Goal: Register for event/course: Register for event/course

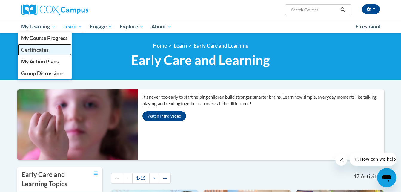
click at [39, 48] on span "Certificates" at bounding box center [34, 50] width 27 height 6
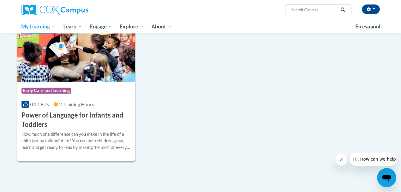
scroll to position [166, 0]
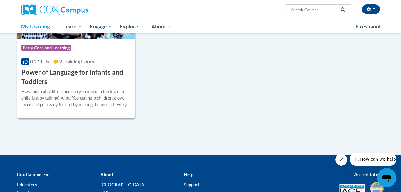
click at [308, 10] on input "Search..." at bounding box center [315, 9] width 48 height 7
type input "meaningful conversations"
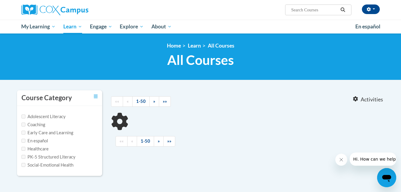
type input "meaningful conversations"
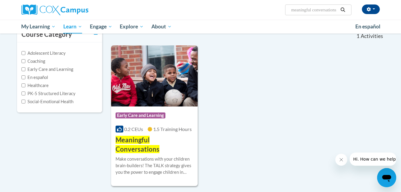
scroll to position [87, 0]
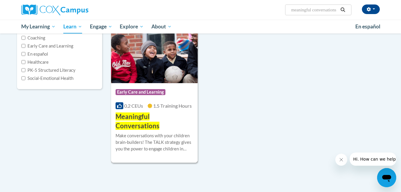
click at [163, 106] on span "1.5 Training Hours" at bounding box center [172, 106] width 39 height 6
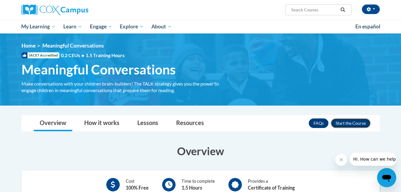
click at [355, 121] on button "Enroll" at bounding box center [351, 123] width 40 height 10
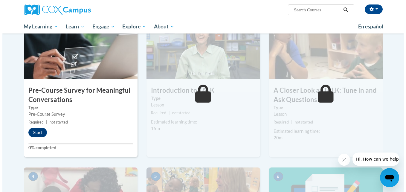
scroll to position [134, 0]
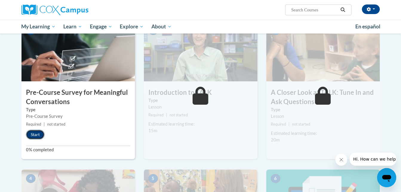
click at [31, 134] on button "Start" at bounding box center [35, 135] width 19 height 10
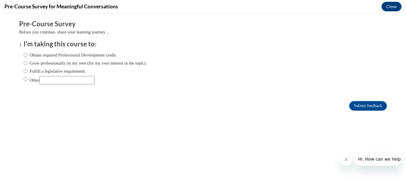
scroll to position [0, 0]
click at [24, 81] on input "Other" at bounding box center [26, 79] width 4 height 7
radio input "true"
click at [53, 79] on input "Other" at bounding box center [66, 80] width 55 height 8
type input "r"
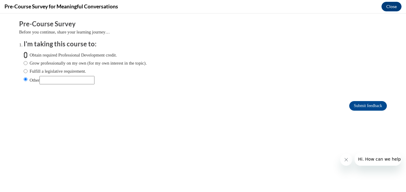
click at [24, 55] on input "Obtain required Professional Development credit." at bounding box center [26, 55] width 4 height 7
radio input "true"
click at [24, 60] on input "Grow professionally on my own (for my own interest in the topic)." at bounding box center [26, 63] width 4 height 7
radio input "true"
click at [24, 68] on input "Fulfill a legislative requirement." at bounding box center [26, 71] width 4 height 7
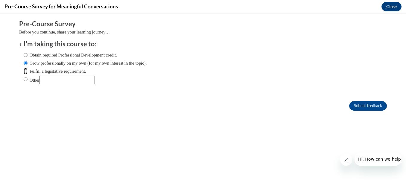
radio input "true"
click at [24, 76] on input "Other" at bounding box center [26, 79] width 4 height 7
radio input "true"
radio input "false"
click at [24, 52] on input "Obtain required Professional Development credit." at bounding box center [26, 55] width 4 height 7
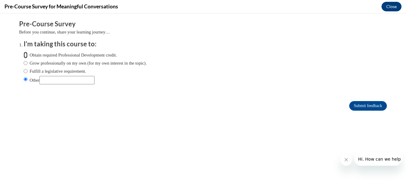
radio input "true"
click at [24, 60] on input "Grow professionally on my own (for my own interest in the topic)." at bounding box center [26, 63] width 4 height 7
radio input "true"
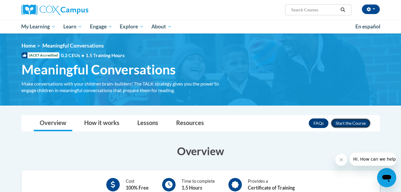
click at [360, 125] on button "Enroll" at bounding box center [351, 123] width 40 height 10
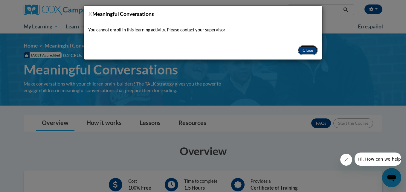
click at [306, 50] on button "Close" at bounding box center [308, 50] width 20 height 10
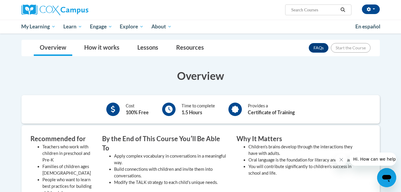
scroll to position [74, 0]
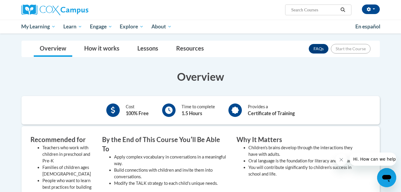
click at [348, 63] on div "Toggle navigation Overview How it works Lessons Resources FAQs Enroll Overview …" at bounding box center [201, 193] width 368 height 305
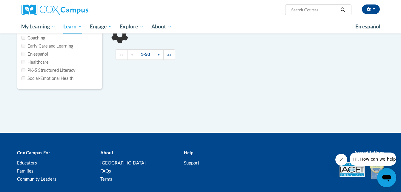
type input "meaningful conversations"
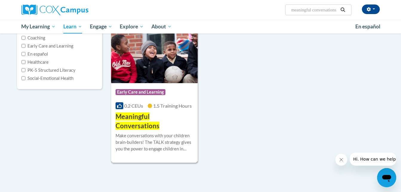
click at [152, 117] on span "Meaningful Conversations" at bounding box center [138, 120] width 44 height 17
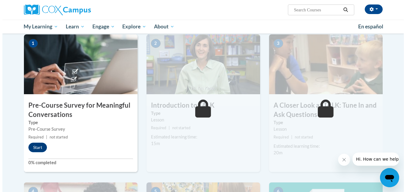
scroll to position [123, 0]
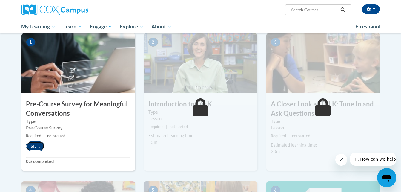
click at [33, 145] on button "Start" at bounding box center [35, 146] width 19 height 10
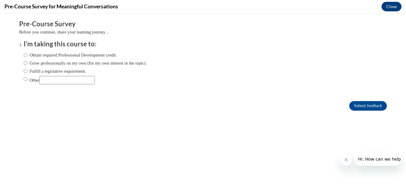
scroll to position [0, 0]
click at [24, 54] on input "Obtain required Professional Development credit." at bounding box center [26, 55] width 4 height 7
radio input "true"
click at [375, 104] on input "Submit feedback" at bounding box center [368, 106] width 38 height 10
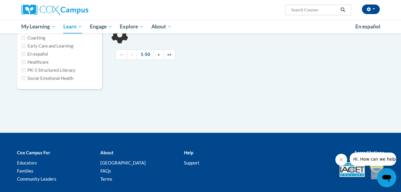
type input "meaningful conversations"
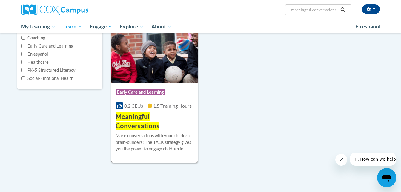
click at [135, 113] on span "Meaningful Conversations" at bounding box center [138, 120] width 44 height 17
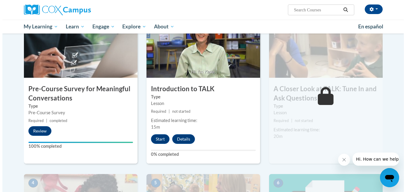
scroll to position [137, 0]
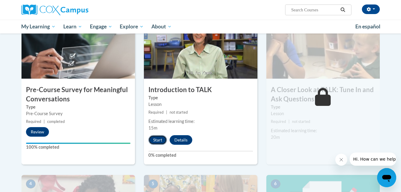
click at [155, 137] on button "Start" at bounding box center [158, 140] width 19 height 10
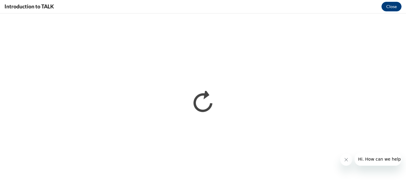
scroll to position [0, 0]
click at [348, 160] on icon "Close message from company" at bounding box center [345, 159] width 5 height 5
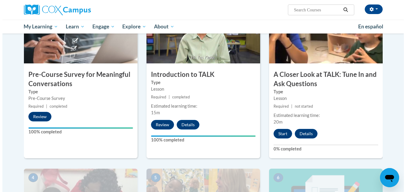
scroll to position [155, 0]
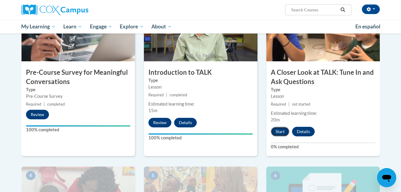
click at [280, 133] on button "Start" at bounding box center [280, 132] width 19 height 10
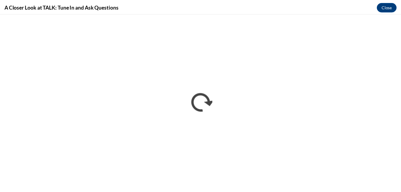
scroll to position [0, 0]
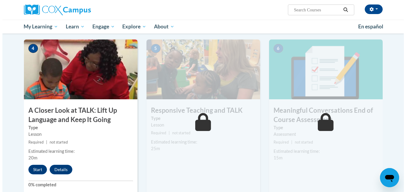
scroll to position [299, 0]
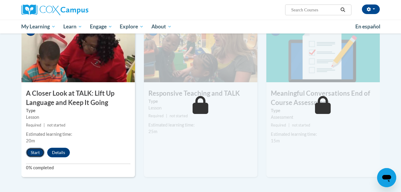
click at [33, 152] on button "Start" at bounding box center [35, 153] width 19 height 10
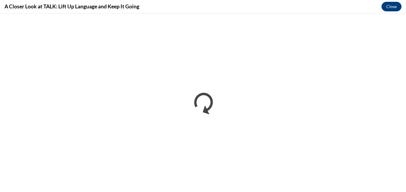
scroll to position [0, 0]
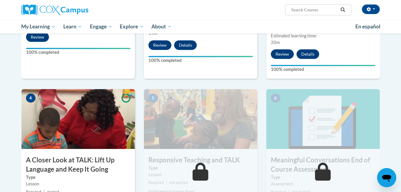
scroll to position [245, 0]
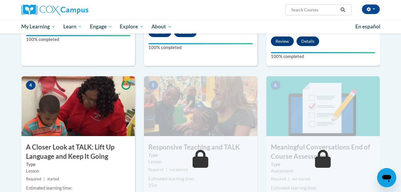
click at [46, 111] on img at bounding box center [79, 106] width 114 height 60
click at [71, 149] on h3 "A Closer Look at TALK: Lift Up Language and Keep It Going" at bounding box center [79, 152] width 114 height 19
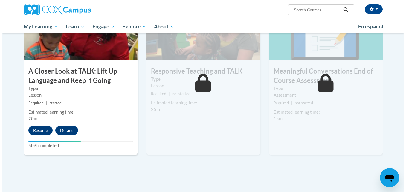
scroll to position [322, 0]
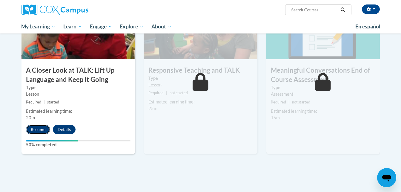
click at [36, 130] on button "Resume" at bounding box center [38, 130] width 24 height 10
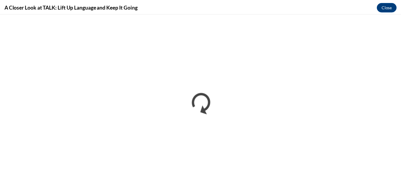
scroll to position [0, 0]
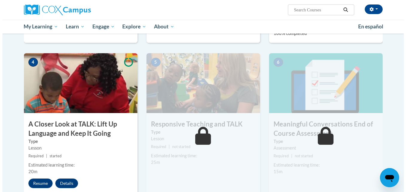
scroll to position [293, 0]
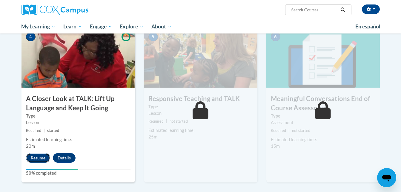
click at [46, 155] on button "Resume" at bounding box center [38, 158] width 24 height 10
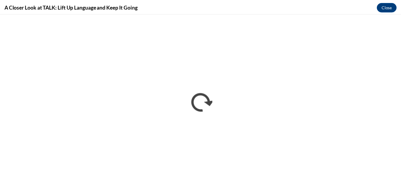
scroll to position [0, 0]
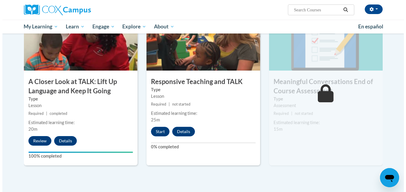
scroll to position [307, 0]
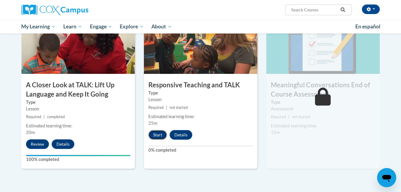
click at [153, 137] on button "Start" at bounding box center [158, 135] width 19 height 10
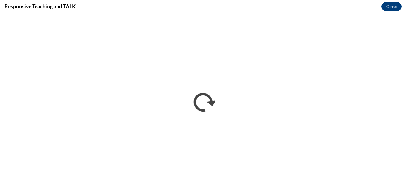
scroll to position [0, 0]
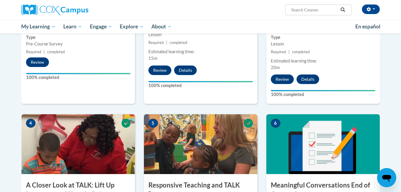
scroll to position [219, 0]
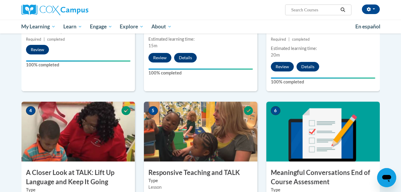
drag, startPoint x: 401, startPoint y: 118, endPoint x: 404, endPoint y: 120, distance: 3.6
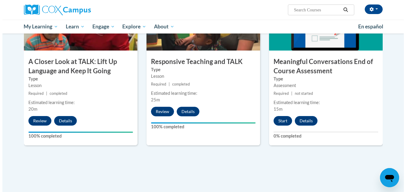
scroll to position [331, 0]
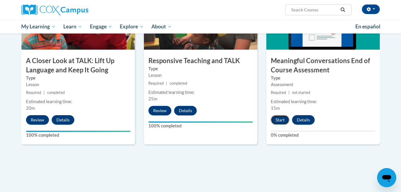
click at [279, 116] on button "Start" at bounding box center [280, 120] width 19 height 10
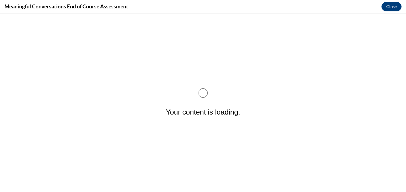
scroll to position [0, 0]
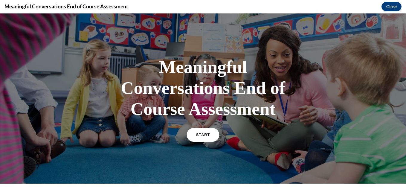
click at [197, 136] on span "START" at bounding box center [203, 135] width 14 height 4
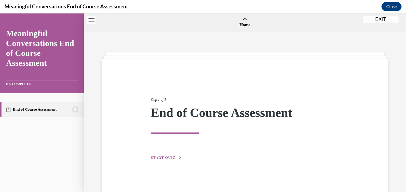
scroll to position [19, 0]
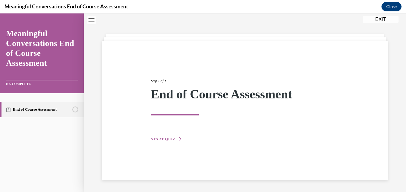
click at [171, 139] on span "START QUIZ" at bounding box center [163, 139] width 25 height 4
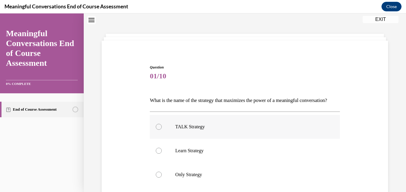
click at [158, 130] on div at bounding box center [159, 127] width 6 height 6
click at [158, 130] on input "TALK Strategy" at bounding box center [159, 127] width 6 height 6
radio input "true"
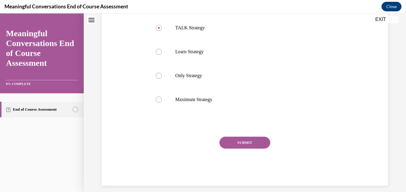
scroll to position [118, 0]
click at [242, 148] on button "SUBMIT" at bounding box center [244, 142] width 51 height 12
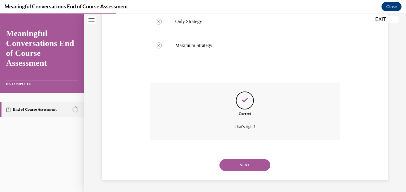
scroll to position [182, 0]
click at [245, 164] on button "NEXT" at bounding box center [244, 165] width 51 height 12
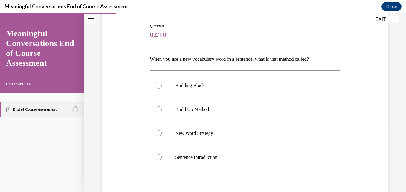
scroll to position [60, 0]
click at [164, 140] on label "New Word Strategy" at bounding box center [245, 133] width 190 height 24
click at [162, 136] on input "New Word Strategy" at bounding box center [159, 133] width 6 height 6
radio input "true"
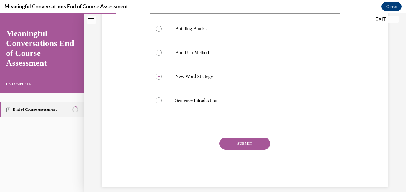
scroll to position [123, 0]
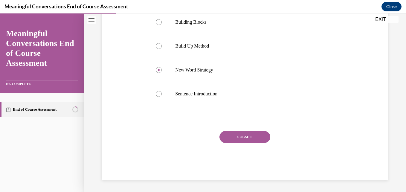
click at [248, 134] on button "SUBMIT" at bounding box center [244, 137] width 51 height 12
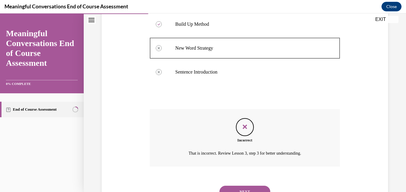
scroll to position [172, 0]
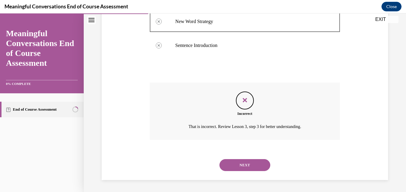
click at [252, 164] on button "NEXT" at bounding box center [244, 165] width 51 height 12
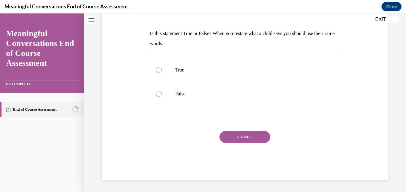
scroll to position [0, 0]
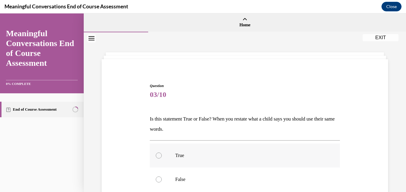
click at [161, 158] on label "True" at bounding box center [245, 155] width 190 height 24
click at [161, 158] on input "True" at bounding box center [159, 155] width 6 height 6
radio input "true"
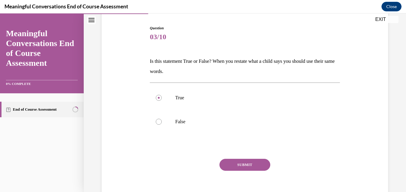
scroll to position [60, 0]
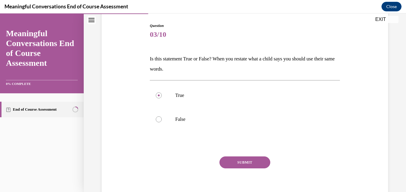
click at [241, 164] on button "SUBMIT" at bounding box center [244, 162] width 51 height 12
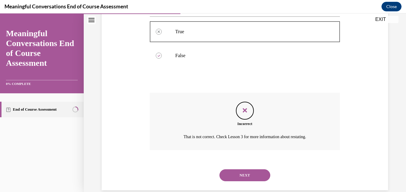
scroll to position [134, 0]
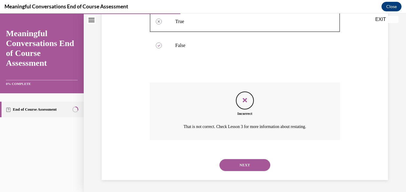
click at [241, 164] on button "NEXT" at bounding box center [244, 165] width 51 height 12
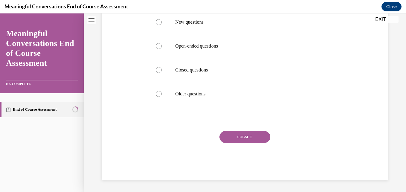
scroll to position [0, 0]
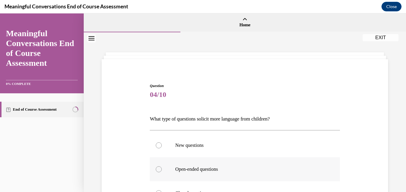
click at [157, 172] on label "Open-ended questions" at bounding box center [245, 169] width 190 height 24
click at [157, 172] on input "Open-ended questions" at bounding box center [159, 169] width 6 height 6
radio input "true"
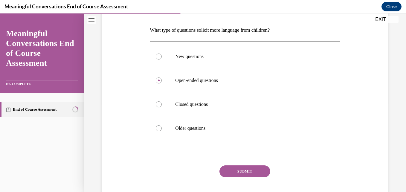
scroll to position [88, 0]
click at [239, 174] on button "SUBMIT" at bounding box center [244, 172] width 51 height 12
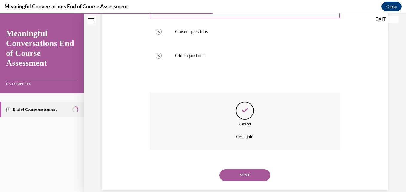
scroll to position [172, 0]
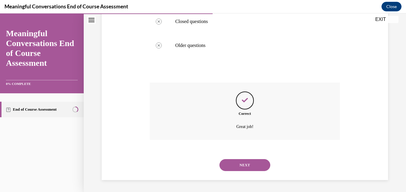
click at [239, 167] on button "NEXT" at bounding box center [244, 165] width 51 height 12
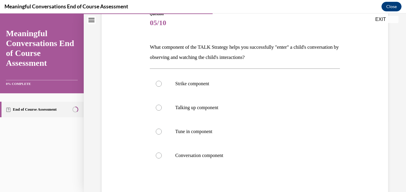
scroll to position [72, 0]
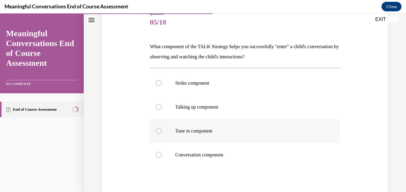
click at [159, 131] on div at bounding box center [159, 131] width 6 height 6
click at [159, 131] on input "Tune in component" at bounding box center [159, 131] width 6 height 6
radio input "true"
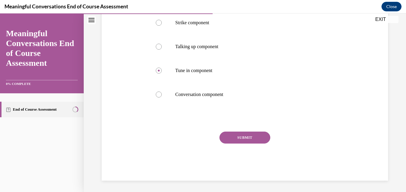
scroll to position [133, 0]
click at [256, 137] on button "SUBMIT" at bounding box center [244, 137] width 51 height 12
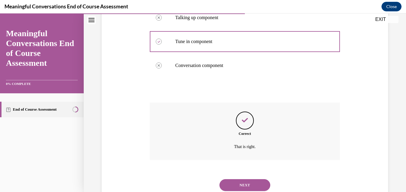
scroll to position [182, 0]
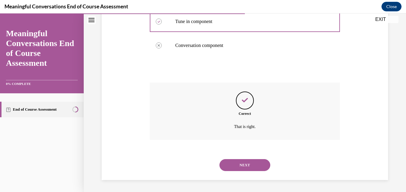
click at [250, 165] on button "NEXT" at bounding box center [244, 165] width 51 height 12
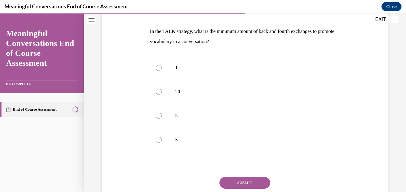
scroll to position [92, 0]
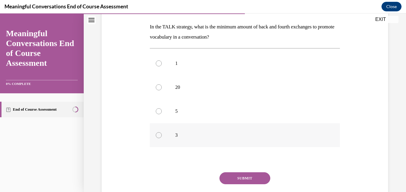
click at [159, 137] on div at bounding box center [159, 135] width 6 height 6
click at [159, 137] on input "3" at bounding box center [159, 135] width 6 height 6
radio input "true"
click at [232, 177] on button "SUBMIT" at bounding box center [244, 178] width 51 height 12
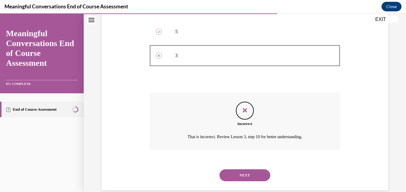
scroll to position [182, 0]
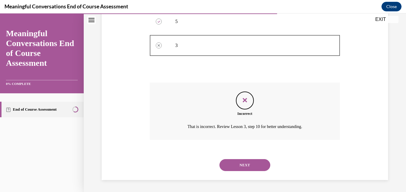
click at [234, 165] on button "NEXT" at bounding box center [244, 165] width 51 height 12
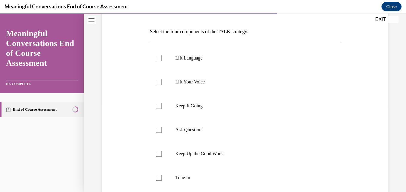
scroll to position [87, 0]
click at [156, 59] on div at bounding box center [159, 59] width 6 height 6
click at [156, 59] on input "Lift Language" at bounding box center [159, 59] width 6 height 6
checkbox input "true"
click at [155, 178] on label "Tune In" at bounding box center [245, 178] width 190 height 24
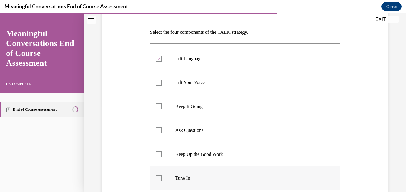
click at [156, 178] on input "Tune In" at bounding box center [159, 178] width 6 height 6
checkbox input "true"
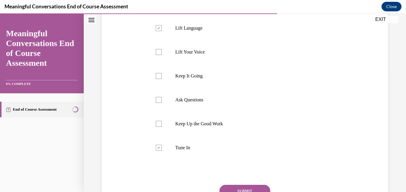
scroll to position [118, 0]
click at [158, 99] on div at bounding box center [159, 99] width 6 height 6
click at [158, 99] on input "Ask Questions" at bounding box center [159, 99] width 6 height 6
checkbox input "true"
click at [244, 188] on button "SUBMIT" at bounding box center [244, 190] width 51 height 12
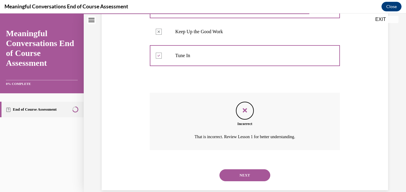
scroll to position [219, 0]
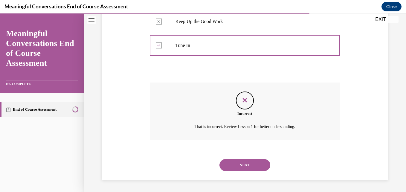
click at [247, 165] on button "NEXT" at bounding box center [244, 165] width 51 height 12
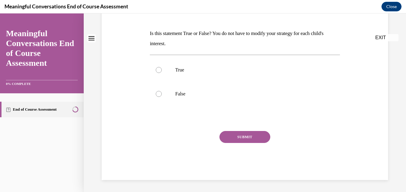
scroll to position [0, 0]
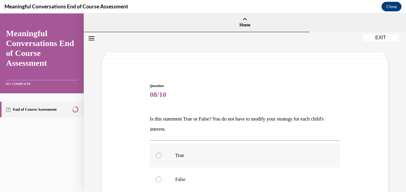
click at [156, 157] on div at bounding box center [159, 155] width 6 height 6
click at [156, 157] on input "True" at bounding box center [159, 155] width 6 height 6
radio input "true"
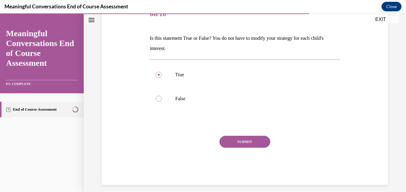
scroll to position [85, 0]
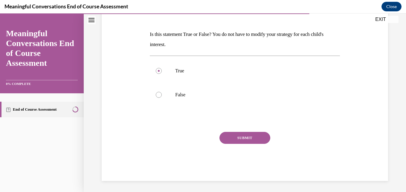
click at [244, 137] on button "SUBMIT" at bounding box center [244, 138] width 51 height 12
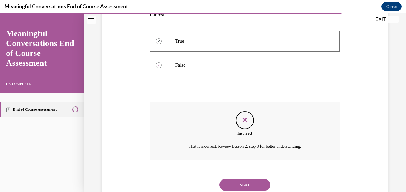
scroll to position [134, 0]
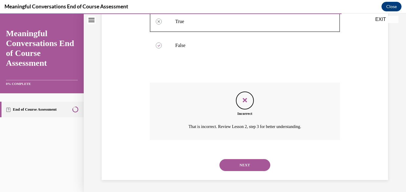
click at [242, 162] on button "NEXT" at bounding box center [244, 165] width 51 height 12
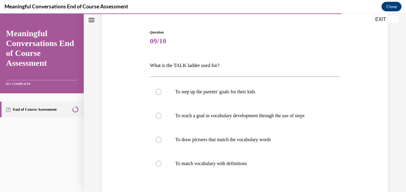
scroll to position [55, 0]
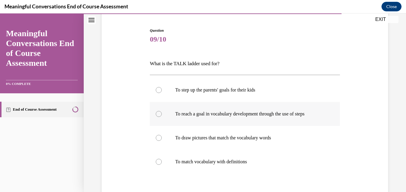
click at [156, 113] on div at bounding box center [159, 114] width 6 height 6
click at [156, 113] on input "To reach a goal in vocabulary development through the use of steps" at bounding box center [159, 114] width 6 height 6
radio input "true"
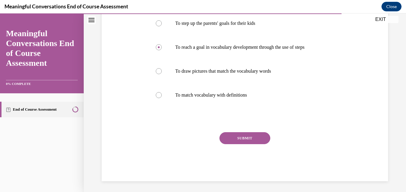
scroll to position [123, 0]
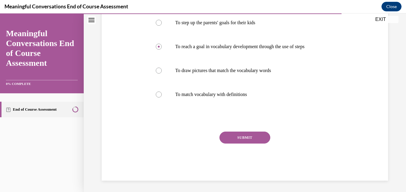
click at [259, 138] on button "SUBMIT" at bounding box center [244, 137] width 51 height 12
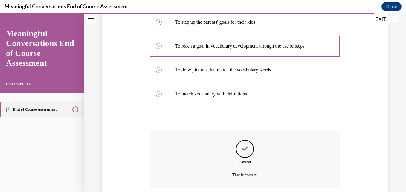
scroll to position [172, 0]
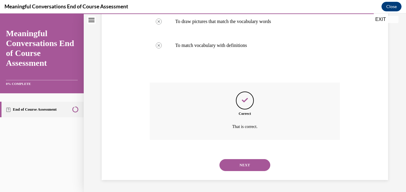
click at [247, 162] on button "NEXT" at bounding box center [244, 165] width 51 height 12
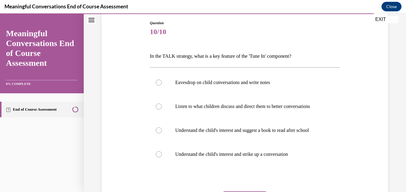
scroll to position [63, 0]
click at [158, 157] on div at bounding box center [159, 154] width 6 height 6
click at [158, 157] on input "Understand the child's interest and strike up a conversation" at bounding box center [159, 154] width 6 height 6
radio input "true"
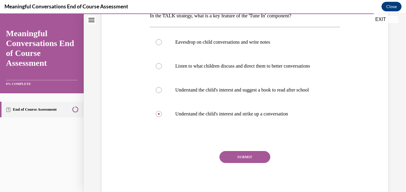
scroll to position [106, 0]
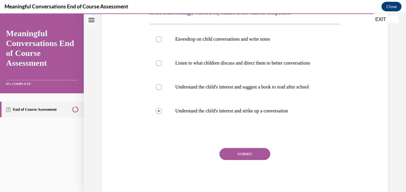
click at [255, 160] on button "SUBMIT" at bounding box center [244, 154] width 51 height 12
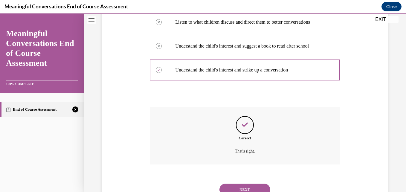
scroll to position [184, 0]
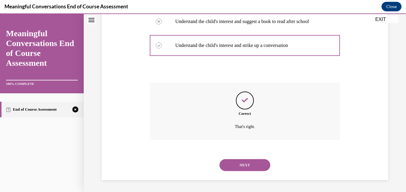
click at [255, 166] on button "NEXT" at bounding box center [244, 165] width 51 height 12
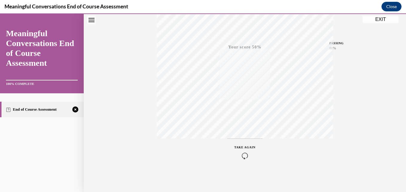
scroll to position [128, 0]
click at [240, 153] on icon "button" at bounding box center [244, 155] width 21 height 7
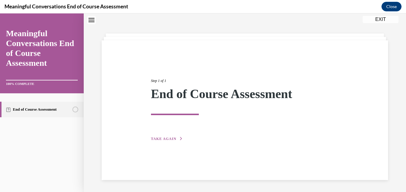
scroll to position [19, 0]
click at [169, 137] on span "TAKE AGAIN" at bounding box center [163, 139] width 25 height 4
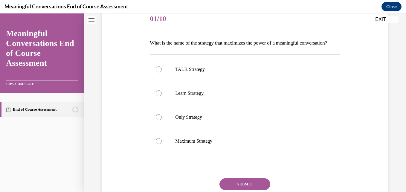
scroll to position [77, 0]
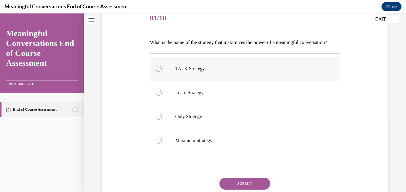
click at [157, 72] on div at bounding box center [159, 69] width 6 height 6
click at [157, 72] on input "TALK Strategy" at bounding box center [159, 69] width 6 height 6
radio input "true"
click at [266, 189] on button "SUBMIT" at bounding box center [244, 184] width 51 height 12
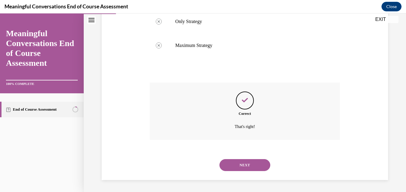
scroll to position [182, 0]
click at [244, 163] on button "NEXT" at bounding box center [244, 165] width 51 height 12
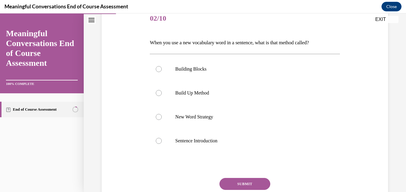
scroll to position [77, 0]
click at [156, 117] on div at bounding box center [159, 117] width 6 height 6
click at [156, 117] on input "New Word Strategy" at bounding box center [159, 117] width 6 height 6
radio input "true"
click at [230, 181] on button "SUBMIT" at bounding box center [244, 184] width 51 height 12
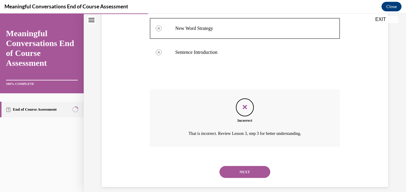
scroll to position [165, 0]
click at [258, 170] on button "NEXT" at bounding box center [244, 171] width 51 height 12
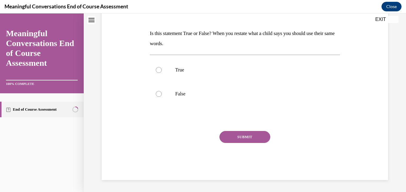
scroll to position [0, 0]
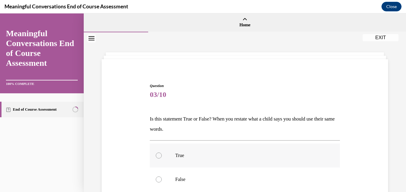
click at [156, 154] on div at bounding box center [159, 155] width 6 height 6
click at [156, 154] on input "True" at bounding box center [159, 155] width 6 height 6
radio input "true"
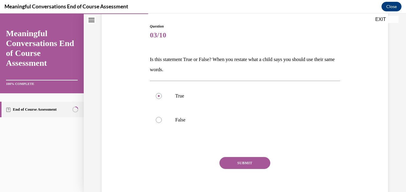
scroll to position [61, 0]
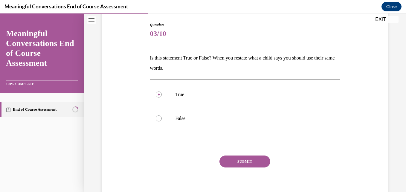
click at [257, 163] on button "SUBMIT" at bounding box center [244, 161] width 51 height 12
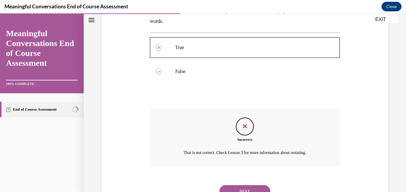
scroll to position [134, 0]
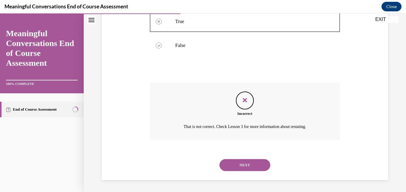
click at [260, 161] on button "NEXT" at bounding box center [244, 165] width 51 height 12
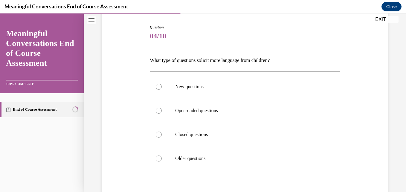
scroll to position [59, 0]
click at [156, 111] on div at bounding box center [159, 110] width 6 height 6
click at [156, 111] on input "Open-ended questions" at bounding box center [159, 110] width 6 height 6
radio input "true"
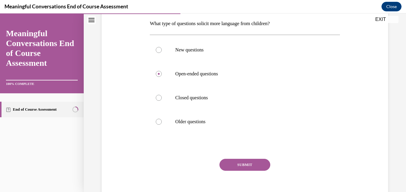
scroll to position [96, 0]
click at [259, 163] on button "SUBMIT" at bounding box center [244, 164] width 51 height 12
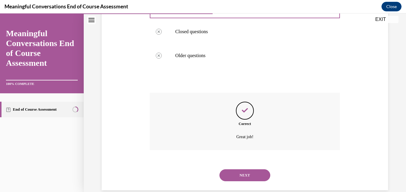
scroll to position [172, 0]
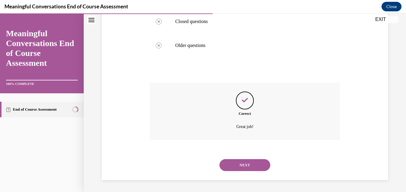
click at [251, 165] on button "NEXT" at bounding box center [244, 165] width 51 height 12
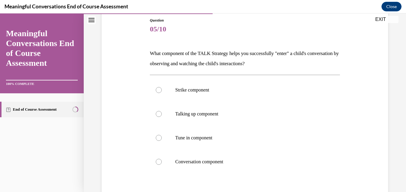
scroll to position [65, 0]
click at [156, 139] on div at bounding box center [159, 138] width 6 height 6
click at [156, 139] on input "Tune in component" at bounding box center [159, 138] width 6 height 6
radio input "true"
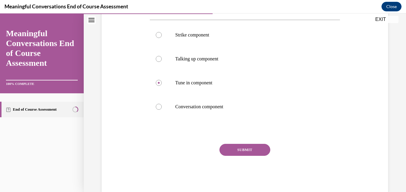
scroll to position [121, 0]
click at [229, 148] on button "SUBMIT" at bounding box center [244, 149] width 51 height 12
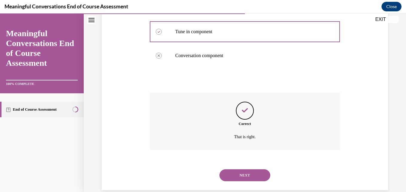
scroll to position [182, 0]
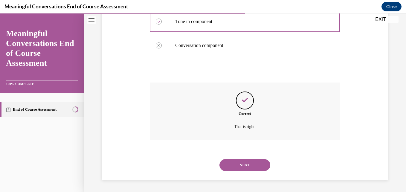
click at [236, 166] on button "NEXT" at bounding box center [244, 165] width 51 height 12
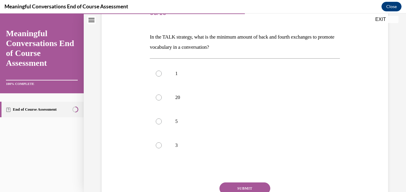
scroll to position [82, 0]
click at [181, 128] on label "5" at bounding box center [245, 121] width 190 height 24
click at [162, 124] on input "5" at bounding box center [159, 121] width 6 height 6
radio input "true"
click at [226, 185] on button "SUBMIT" at bounding box center [244, 188] width 51 height 12
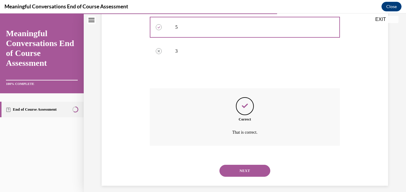
scroll to position [182, 0]
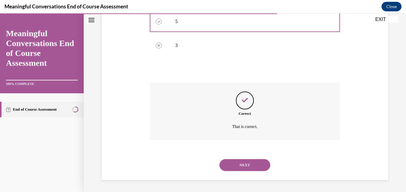
click at [230, 164] on button "NEXT" at bounding box center [244, 165] width 51 height 12
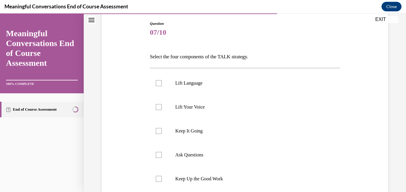
scroll to position [61, 0]
click at [157, 85] on div at bounding box center [159, 84] width 6 height 6
click at [157, 85] on input "Lift Language" at bounding box center [159, 84] width 6 height 6
checkbox input "true"
click at [157, 109] on div at bounding box center [159, 108] width 6 height 6
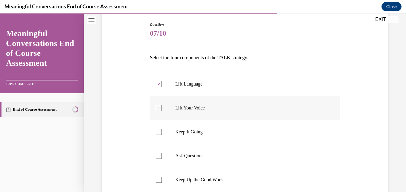
click at [157, 109] on input "Lift Your Voice" at bounding box center [159, 108] width 6 height 6
checkbox input "true"
click at [157, 156] on div at bounding box center [159, 156] width 6 height 6
click at [157, 156] on input "Ask Questions" at bounding box center [159, 156] width 6 height 6
checkbox input "true"
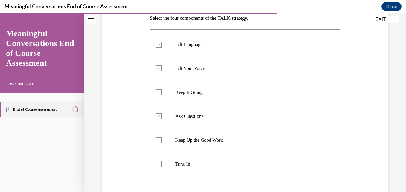
scroll to position [104, 0]
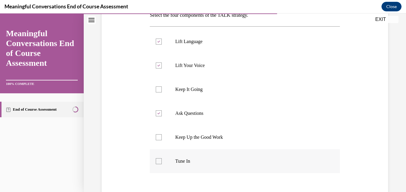
click at [158, 159] on div at bounding box center [159, 161] width 6 height 6
click at [158, 159] on input "Tune In" at bounding box center [159, 161] width 6 height 6
checkbox input "true"
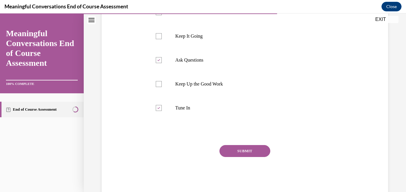
scroll to position [158, 0]
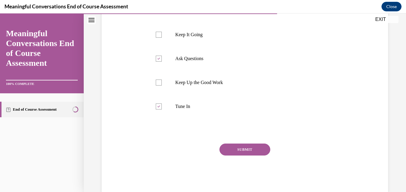
click at [258, 149] on button "SUBMIT" at bounding box center [244, 149] width 51 height 12
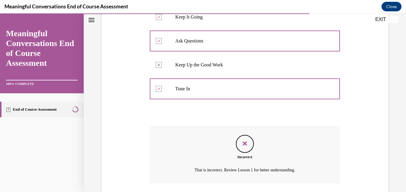
scroll to position [201, 0]
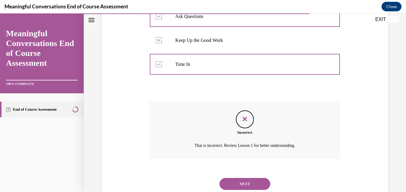
click at [246, 184] on button "NEXT" at bounding box center [244, 184] width 51 height 12
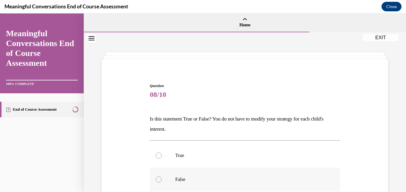
click at [157, 179] on div at bounding box center [159, 179] width 6 height 6
click at [157, 179] on input "False" at bounding box center [159, 179] width 6 height 6
radio input "true"
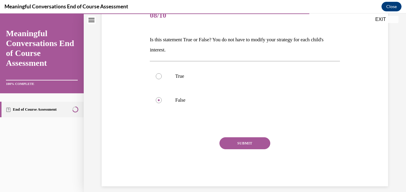
scroll to position [83, 0]
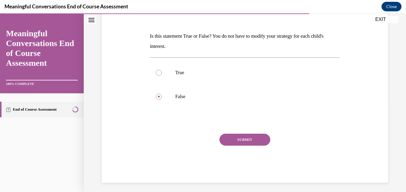
click at [253, 140] on button "SUBMIT" at bounding box center [244, 140] width 51 height 12
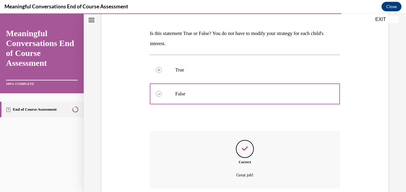
scroll to position [134, 0]
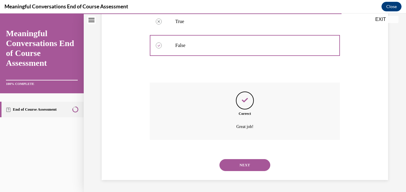
click at [236, 166] on button "NEXT" at bounding box center [244, 165] width 51 height 12
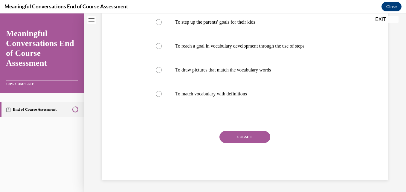
scroll to position [0, 0]
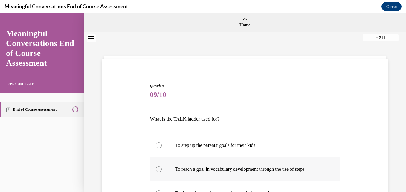
click at [157, 169] on div at bounding box center [159, 169] width 6 height 6
click at [157, 169] on input "To reach a goal in vocabulary development through the use of steps" at bounding box center [159, 169] width 6 height 6
radio input "true"
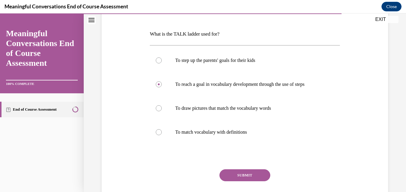
scroll to position [87, 0]
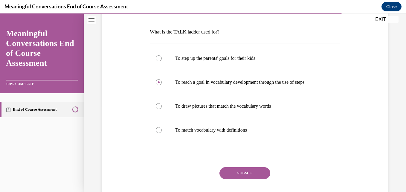
click at [244, 172] on button "SUBMIT" at bounding box center [244, 173] width 51 height 12
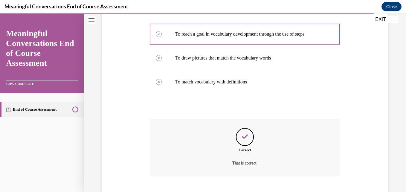
scroll to position [172, 0]
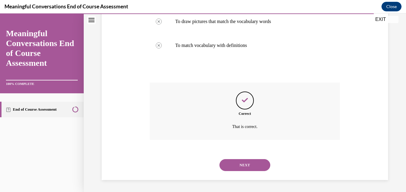
click at [241, 164] on button "NEXT" at bounding box center [244, 165] width 51 height 12
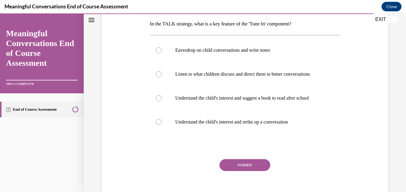
scroll to position [96, 0]
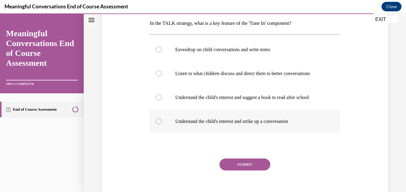
click at [158, 124] on div at bounding box center [159, 121] width 6 height 6
click at [158, 124] on input "Understand the child's interest and strike up a conversation" at bounding box center [159, 121] width 6 height 6
radio input "true"
click at [234, 170] on button "SUBMIT" at bounding box center [244, 164] width 51 height 12
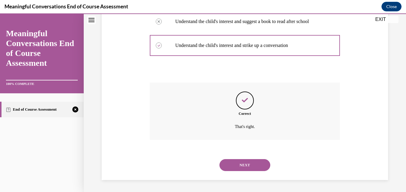
scroll to position [184, 0]
click at [237, 166] on button "NEXT" at bounding box center [244, 165] width 51 height 12
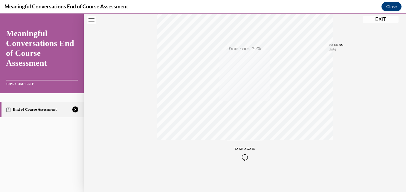
scroll to position [128, 0]
click at [239, 152] on div "TAKE AGAIN" at bounding box center [244, 152] width 21 height 14
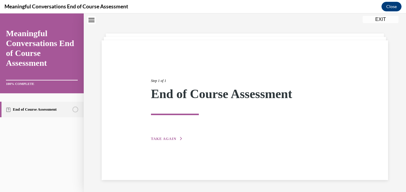
click at [168, 138] on span "TAKE AGAIN" at bounding box center [163, 139] width 25 height 4
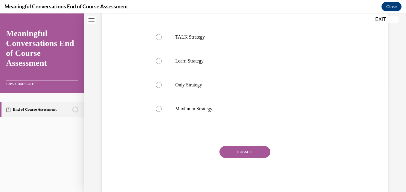
scroll to position [108, 0]
click at [156, 45] on label "TALK Strategy" at bounding box center [245, 38] width 190 height 24
click at [156, 41] on input "TALK Strategy" at bounding box center [159, 38] width 6 height 6
radio input "true"
click at [239, 158] on button "SUBMIT" at bounding box center [244, 152] width 51 height 12
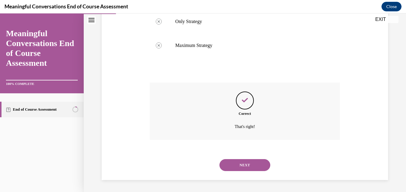
scroll to position [182, 0]
click at [239, 162] on button "NEXT" at bounding box center [244, 165] width 51 height 12
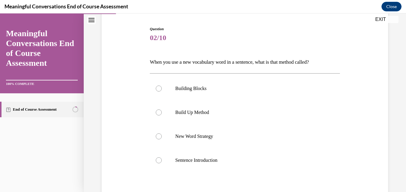
scroll to position [59, 0]
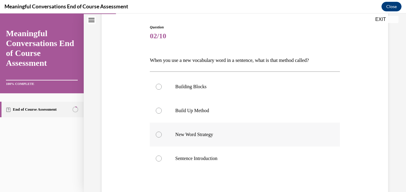
click at [157, 139] on label "New Word Strategy" at bounding box center [245, 135] width 190 height 24
click at [157, 137] on input "New Word Strategy" at bounding box center [159, 134] width 6 height 6
radio input "true"
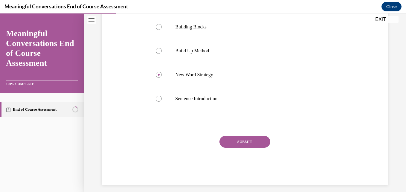
scroll to position [118, 0]
click at [248, 142] on button "SUBMIT" at bounding box center [244, 142] width 51 height 12
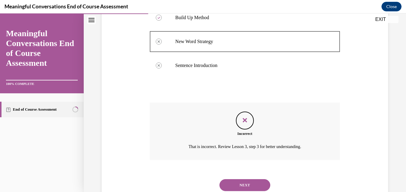
scroll to position [172, 0]
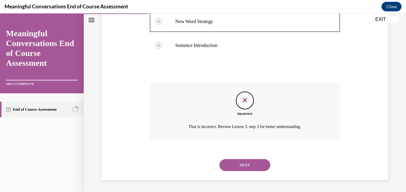
click at [244, 164] on button "NEXT" at bounding box center [244, 165] width 51 height 12
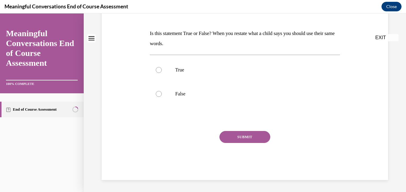
scroll to position [0, 0]
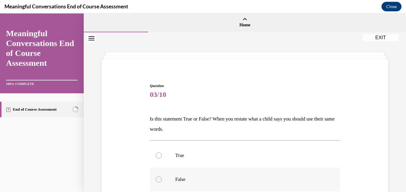
click at [157, 178] on div at bounding box center [159, 179] width 6 height 6
click at [157, 178] on input "False" at bounding box center [159, 179] width 6 height 6
radio input "true"
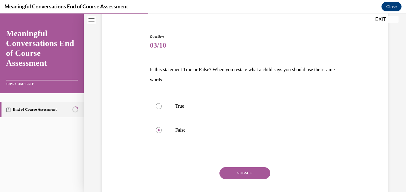
scroll to position [56, 0]
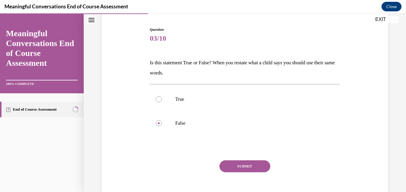
click at [261, 167] on button "SUBMIT" at bounding box center [244, 166] width 51 height 12
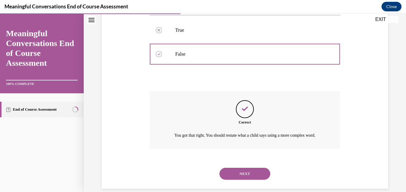
scroll to position [141, 0]
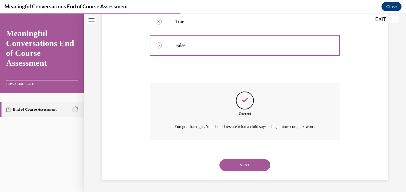
click at [261, 167] on button "NEXT" at bounding box center [244, 165] width 51 height 12
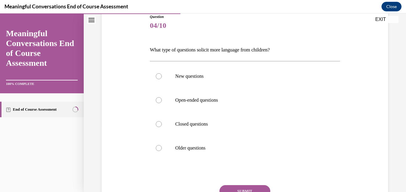
scroll to position [70, 0]
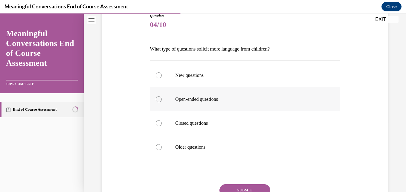
click at [157, 98] on div at bounding box center [159, 99] width 6 height 6
click at [157, 98] on input "Open-ended questions" at bounding box center [159, 99] width 6 height 6
radio input "true"
click at [237, 186] on button "SUBMIT" at bounding box center [244, 190] width 51 height 12
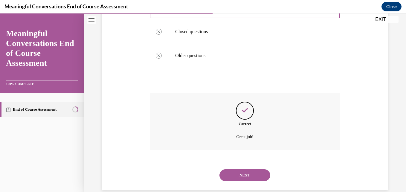
scroll to position [172, 0]
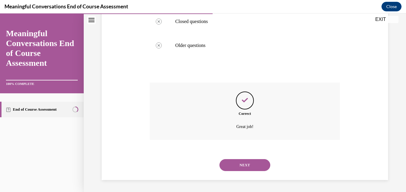
click at [237, 164] on button "NEXT" at bounding box center [244, 165] width 51 height 12
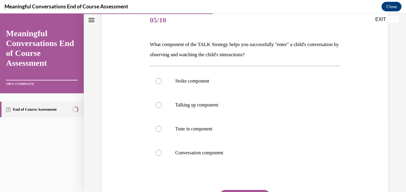
scroll to position [77, 0]
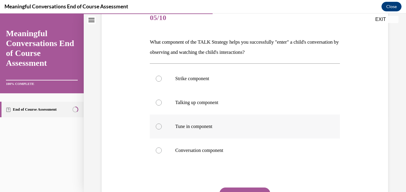
click at [156, 127] on div at bounding box center [159, 126] width 6 height 6
click at [156, 127] on input "Tune in component" at bounding box center [159, 126] width 6 height 6
radio input "true"
click at [230, 188] on button "SUBMIT" at bounding box center [244, 193] width 51 height 12
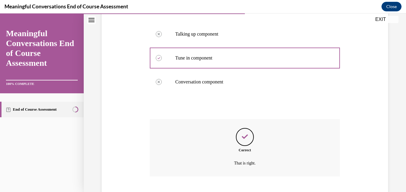
scroll to position [182, 0]
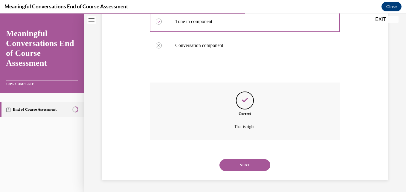
click at [246, 162] on button "NEXT" at bounding box center [244, 165] width 51 height 12
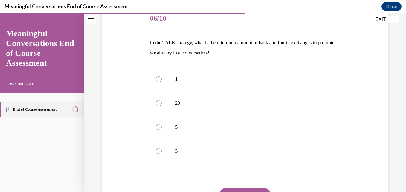
scroll to position [80, 0]
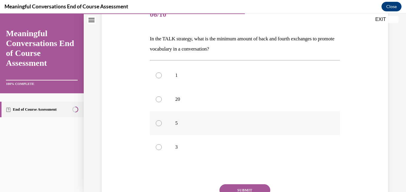
click at [157, 123] on div at bounding box center [159, 123] width 6 height 6
click at [157, 123] on input "5" at bounding box center [159, 123] width 6 height 6
radio input "true"
click at [229, 186] on button "SUBMIT" at bounding box center [244, 190] width 51 height 12
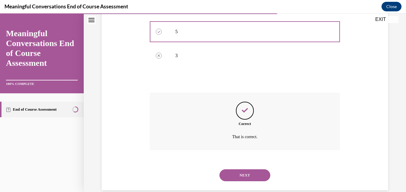
scroll to position [182, 0]
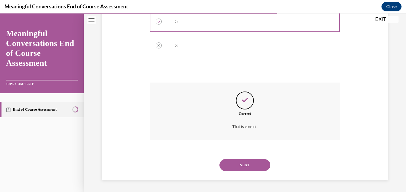
click at [238, 166] on button "NEXT" at bounding box center [244, 165] width 51 height 12
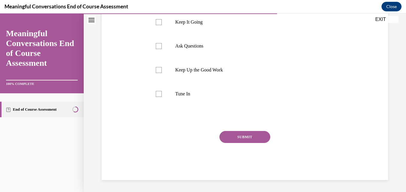
scroll to position [0, 0]
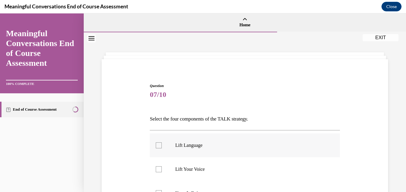
click at [155, 145] on label "Lift Language" at bounding box center [245, 145] width 190 height 24
click at [156, 145] on input "Lift Language" at bounding box center [159, 145] width 6 height 6
checkbox input "true"
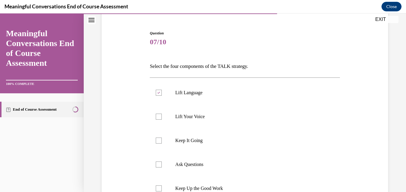
scroll to position [52, 0]
click at [158, 143] on div at bounding box center [159, 141] width 6 height 6
click at [158, 143] on input "Keep It Going" at bounding box center [159, 141] width 6 height 6
checkbox input "true"
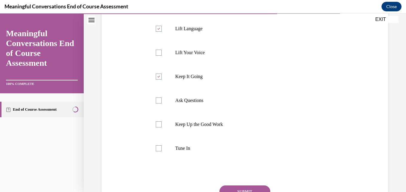
scroll to position [118, 0]
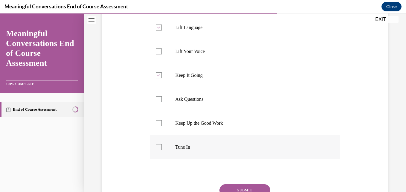
click at [157, 147] on div at bounding box center [159, 147] width 6 height 6
click at [157, 147] on input "Tune In" at bounding box center [159, 147] width 6 height 6
checkbox input "true"
click at [236, 186] on button "SUBMIT" at bounding box center [244, 190] width 51 height 12
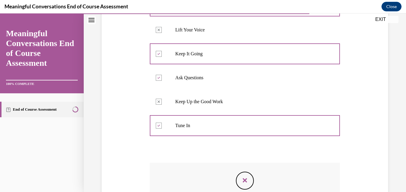
scroll to position [219, 0]
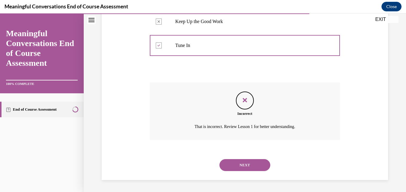
click at [250, 162] on button "NEXT" at bounding box center [244, 165] width 51 height 12
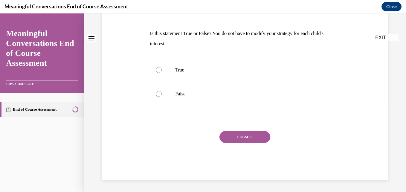
scroll to position [0, 0]
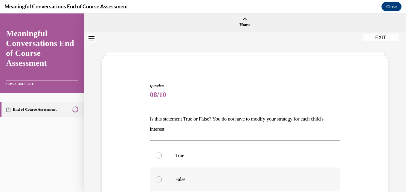
click at [159, 180] on div at bounding box center [159, 179] width 6 height 6
click at [159, 180] on input "False" at bounding box center [159, 179] width 6 height 6
radio input "true"
click at [156, 155] on div at bounding box center [159, 155] width 6 height 6
click at [156, 155] on input "True" at bounding box center [159, 155] width 6 height 6
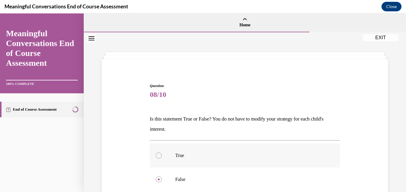
radio input "true"
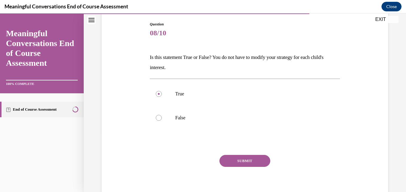
scroll to position [62, 0]
click at [262, 160] on button "SUBMIT" at bounding box center [244, 161] width 51 height 12
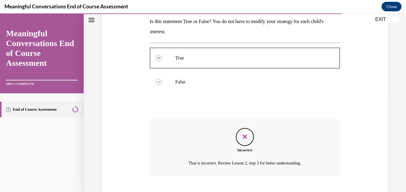
scroll to position [134, 0]
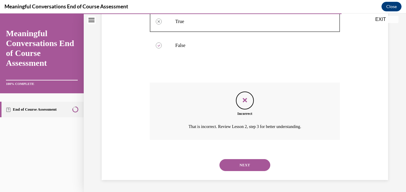
click at [255, 163] on button "NEXT" at bounding box center [244, 165] width 51 height 12
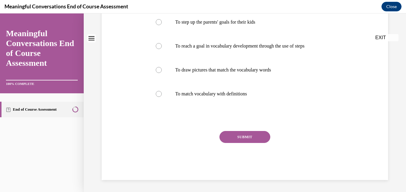
scroll to position [0, 0]
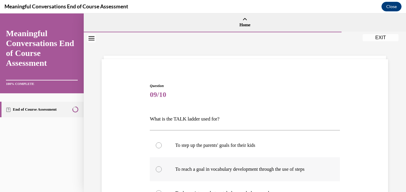
click at [160, 170] on div at bounding box center [159, 169] width 6 height 6
click at [160, 170] on input "To reach a goal in vocabulary development through the use of steps" at bounding box center [159, 169] width 6 height 6
radio input "true"
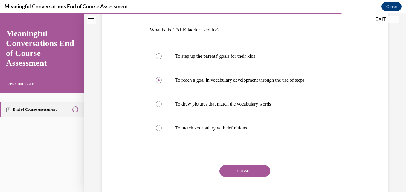
scroll to position [90, 0]
click at [231, 169] on button "SUBMIT" at bounding box center [244, 170] width 51 height 12
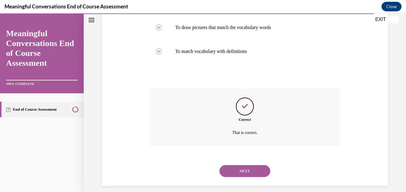
scroll to position [172, 0]
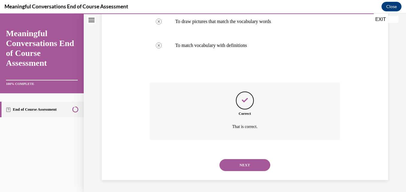
click at [233, 167] on button "NEXT" at bounding box center [244, 165] width 51 height 12
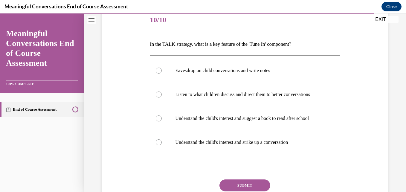
scroll to position [77, 0]
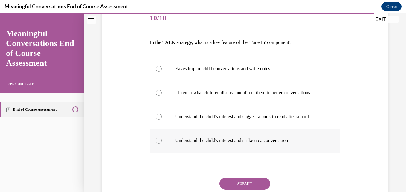
click at [157, 143] on div at bounding box center [159, 140] width 6 height 6
click at [157, 143] on input "Understand the child's interest and strike up a conversation" at bounding box center [159, 140] width 6 height 6
radio input "true"
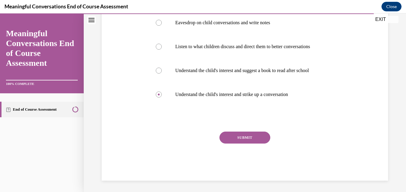
scroll to position [123, 0]
click at [250, 143] on button "SUBMIT" at bounding box center [244, 137] width 51 height 12
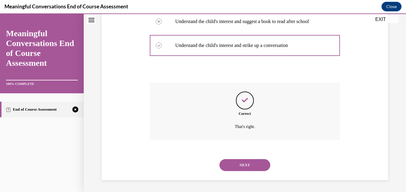
scroll to position [184, 0]
click at [244, 163] on button "NEXT" at bounding box center [244, 165] width 51 height 12
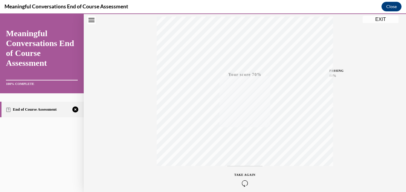
scroll to position [128, 0]
click at [242, 154] on icon "button" at bounding box center [244, 155] width 21 height 7
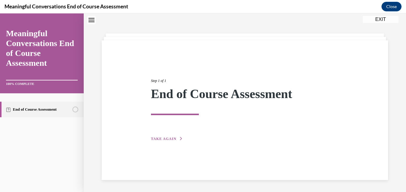
scroll to position [19, 0]
click at [162, 137] on span "TAKE AGAIN" at bounding box center [163, 139] width 25 height 4
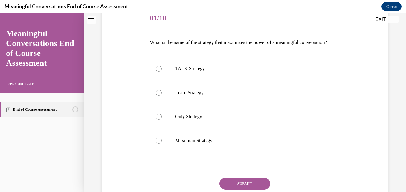
scroll to position [78, 0]
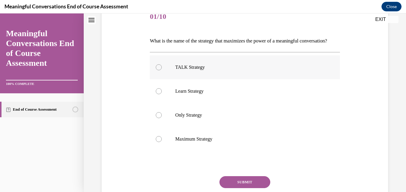
click at [160, 70] on div at bounding box center [159, 67] width 6 height 6
click at [160, 70] on input "TALK Strategy" at bounding box center [159, 67] width 6 height 6
radio input "true"
click at [233, 187] on button "SUBMIT" at bounding box center [244, 182] width 51 height 12
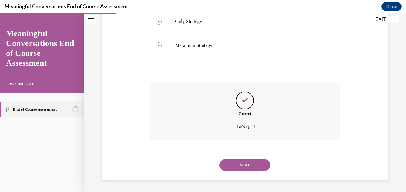
scroll to position [182, 0]
click at [235, 168] on button "NEXT" at bounding box center [244, 165] width 51 height 12
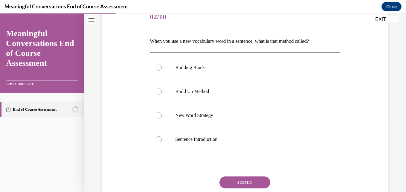
scroll to position [79, 0]
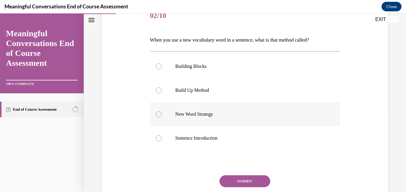
click at [160, 115] on div at bounding box center [159, 114] width 6 height 6
click at [160, 115] on input "New Word Strategy" at bounding box center [159, 114] width 6 height 6
radio input "true"
click at [236, 181] on button "SUBMIT" at bounding box center [244, 181] width 51 height 12
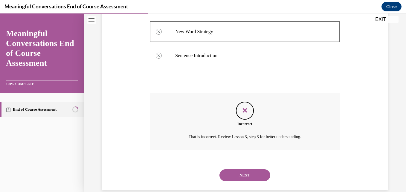
scroll to position [172, 0]
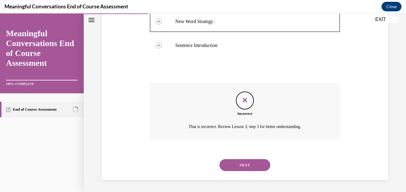
click at [238, 165] on button "NEXT" at bounding box center [244, 165] width 51 height 12
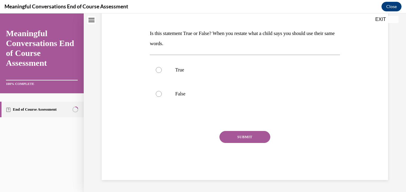
scroll to position [0, 0]
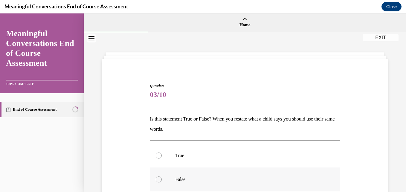
click at [157, 179] on div at bounding box center [159, 179] width 6 height 6
click at [157, 179] on input "False" at bounding box center [159, 179] width 6 height 6
radio input "true"
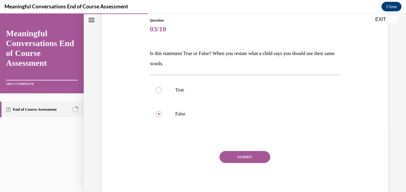
scroll to position [85, 0]
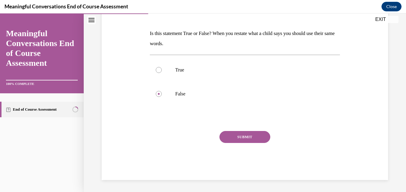
click at [253, 141] on button "SUBMIT" at bounding box center [244, 137] width 51 height 12
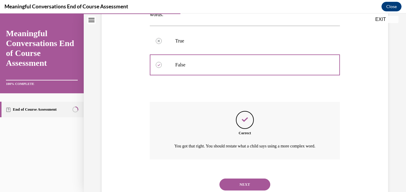
scroll to position [141, 0]
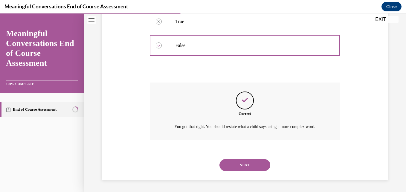
click at [243, 168] on button "NEXT" at bounding box center [244, 165] width 51 height 12
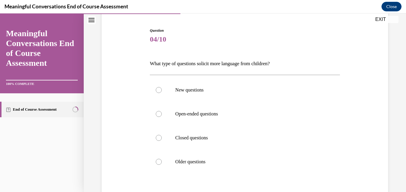
scroll to position [61, 0]
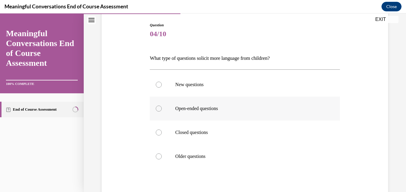
click at [159, 107] on div at bounding box center [159, 108] width 6 height 6
click at [159, 107] on input "Open-ended questions" at bounding box center [159, 108] width 6 height 6
radio input "true"
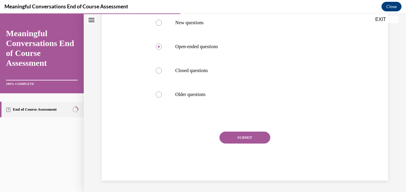
scroll to position [123, 0]
click at [259, 139] on button "SUBMIT" at bounding box center [244, 137] width 51 height 12
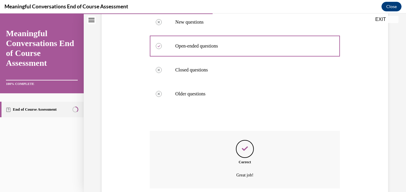
scroll to position [172, 0]
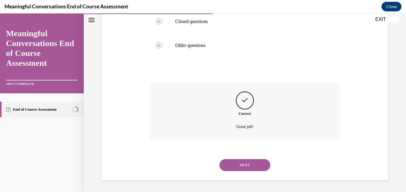
click at [244, 165] on button "NEXT" at bounding box center [244, 165] width 51 height 12
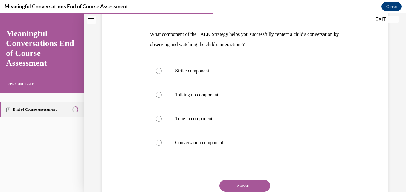
scroll to position [86, 0]
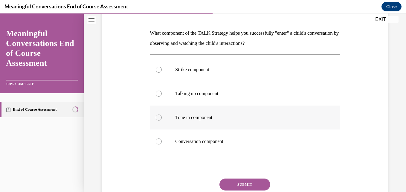
click at [173, 114] on label "Tune in component" at bounding box center [245, 117] width 190 height 24
click at [162, 114] on input "Tune in component" at bounding box center [159, 117] width 6 height 6
radio input "true"
click at [235, 184] on button "SUBMIT" at bounding box center [244, 184] width 51 height 12
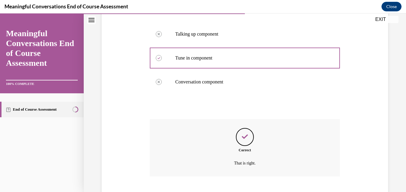
scroll to position [182, 0]
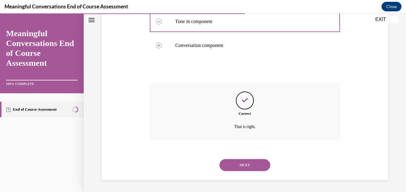
click at [235, 166] on button "NEXT" at bounding box center [244, 165] width 51 height 12
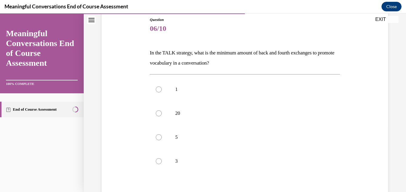
scroll to position [68, 0]
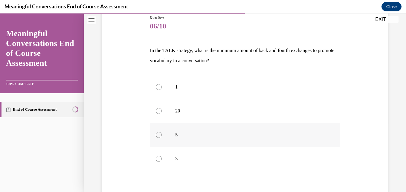
click at [157, 134] on div at bounding box center [159, 135] width 6 height 6
click at [157, 134] on input "5" at bounding box center [159, 135] width 6 height 6
radio input "true"
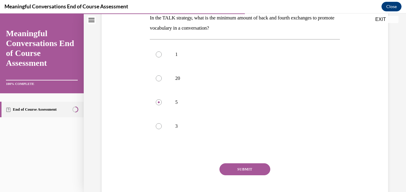
scroll to position [102, 0]
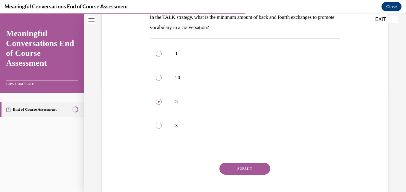
click at [231, 166] on button "SUBMIT" at bounding box center [244, 169] width 51 height 12
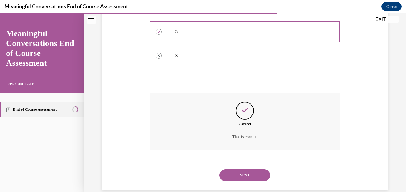
scroll to position [182, 0]
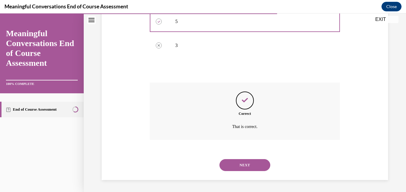
click at [231, 166] on button "NEXT" at bounding box center [244, 165] width 51 height 12
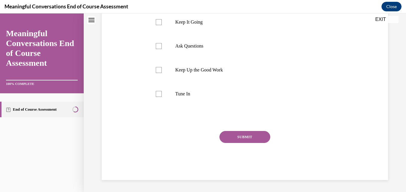
scroll to position [0, 0]
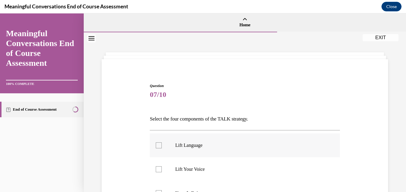
click at [160, 144] on div at bounding box center [159, 145] width 6 height 6
click at [160, 144] on input "Lift Language" at bounding box center [159, 145] width 6 height 6
checkbox input "true"
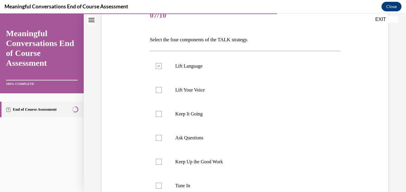
scroll to position [77, 0]
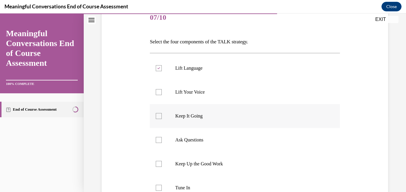
click at [158, 117] on div at bounding box center [159, 116] width 6 height 6
click at [158, 117] on input "Keep It Going" at bounding box center [159, 116] width 6 height 6
checkbox input "true"
click at [160, 142] on div at bounding box center [159, 140] width 6 height 6
click at [160, 142] on input "Ask Questions" at bounding box center [159, 140] width 6 height 6
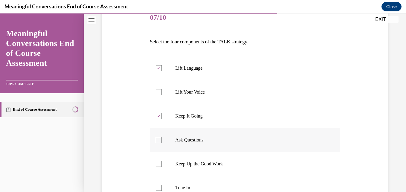
checkbox input "true"
click at [157, 187] on div at bounding box center [159, 188] width 6 height 6
click at [157, 187] on input "Tune In" at bounding box center [159, 188] width 6 height 6
checkbox input "true"
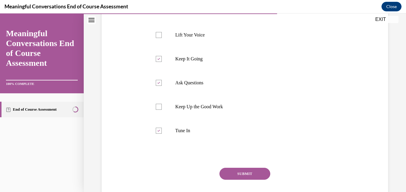
scroll to position [137, 0]
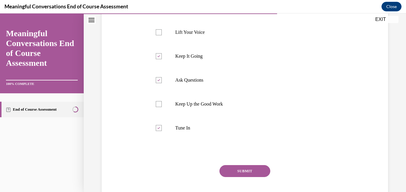
click at [257, 173] on button "SUBMIT" at bounding box center [244, 171] width 51 height 12
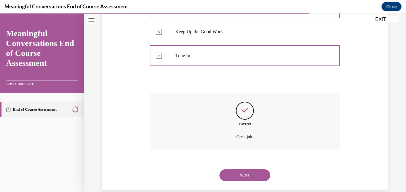
scroll to position [219, 0]
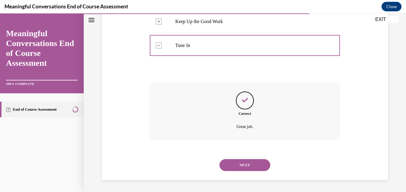
click at [252, 162] on button "NEXT" at bounding box center [244, 165] width 51 height 12
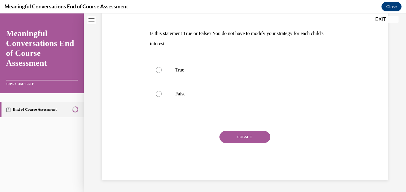
scroll to position [0, 0]
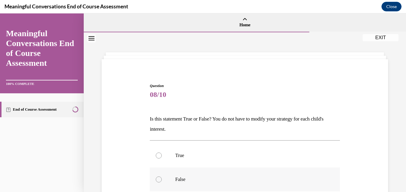
click at [160, 179] on div at bounding box center [159, 179] width 6 height 6
click at [160, 179] on input "False" at bounding box center [159, 179] width 6 height 6
radio input "true"
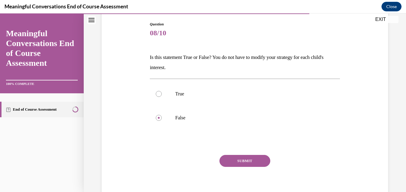
scroll to position [64, 0]
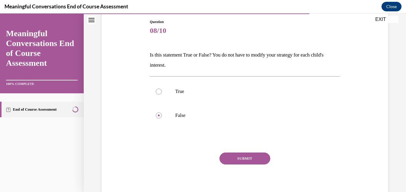
click at [224, 159] on button "SUBMIT" at bounding box center [244, 158] width 51 height 12
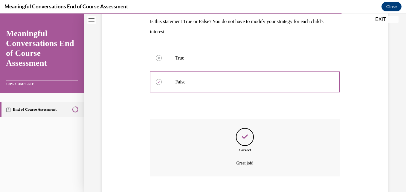
scroll to position [134, 0]
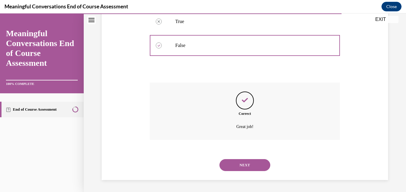
click at [232, 162] on button "NEXT" at bounding box center [244, 165] width 51 height 12
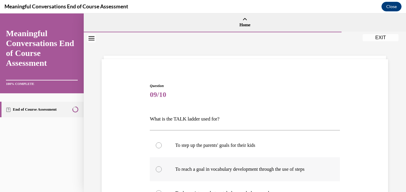
click at [156, 164] on label "To reach a goal in vocabulary development through the use of steps" at bounding box center [245, 169] width 190 height 24
click at [156, 166] on input "To reach a goal in vocabulary development through the use of steps" at bounding box center [159, 169] width 6 height 6
radio input "true"
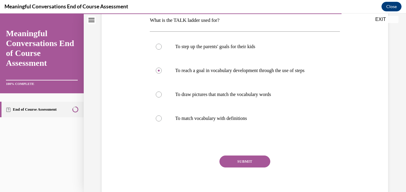
scroll to position [99, 0]
click at [262, 156] on button "SUBMIT" at bounding box center [244, 161] width 51 height 12
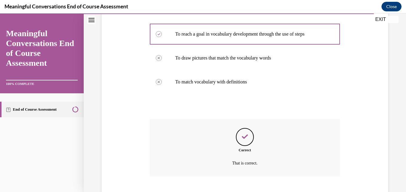
scroll to position [172, 0]
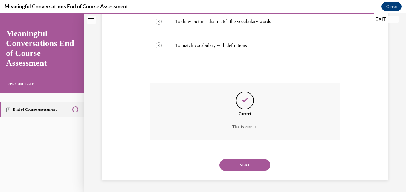
click at [252, 167] on button "NEXT" at bounding box center [244, 165] width 51 height 12
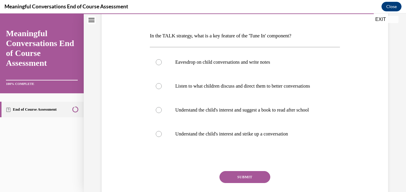
scroll to position [84, 0]
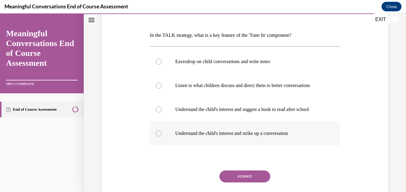
click at [157, 136] on div at bounding box center [159, 133] width 6 height 6
click at [157, 136] on input "Understand the child's interest and strike up a conversation" at bounding box center [159, 133] width 6 height 6
radio input "true"
click at [235, 182] on button "SUBMIT" at bounding box center [244, 176] width 51 height 12
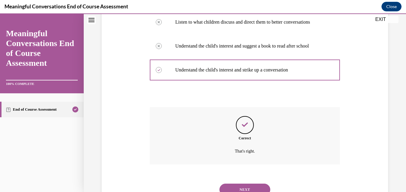
scroll to position [184, 0]
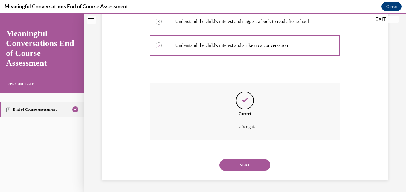
click at [235, 167] on button "NEXT" at bounding box center [244, 165] width 51 height 12
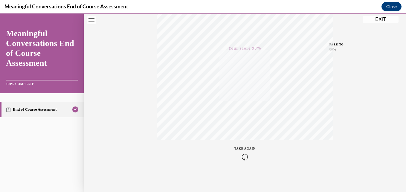
scroll to position [128, 0]
click at [374, 17] on button "EXIT" at bounding box center [381, 19] width 36 height 7
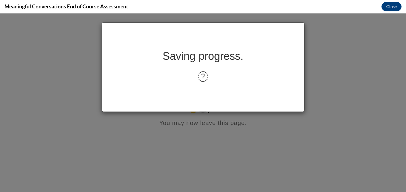
scroll to position [0, 0]
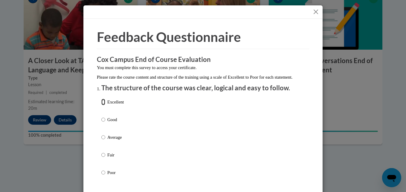
click at [102, 105] on input "Excellent" at bounding box center [103, 102] width 4 height 7
radio input "true"
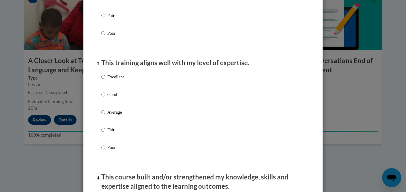
scroll to position [264, 0]
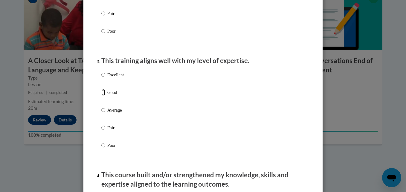
click at [101, 96] on input "Good" at bounding box center [103, 92] width 4 height 7
radio input "true"
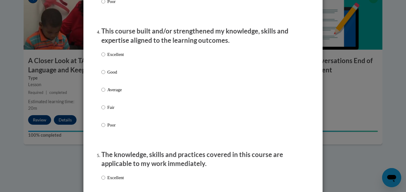
scroll to position [410, 0]
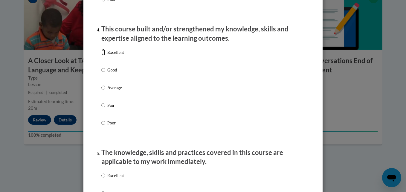
click at [101, 56] on input "Excellent" at bounding box center [103, 52] width 4 height 7
radio input "true"
click at [102, 179] on input "Excellent" at bounding box center [103, 175] width 4 height 7
radio input "true"
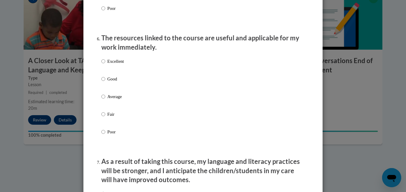
scroll to position [652, 0]
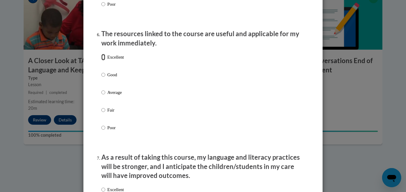
click at [101, 60] on input "Excellent" at bounding box center [103, 57] width 4 height 7
radio input "true"
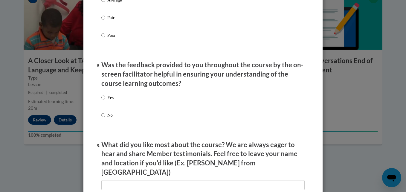
scroll to position [915, 0]
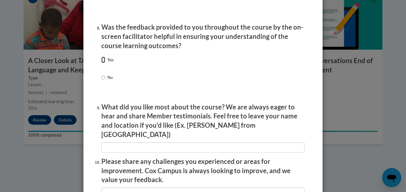
click at [102, 62] on input "Yes" at bounding box center [103, 59] width 4 height 7
radio input "true"
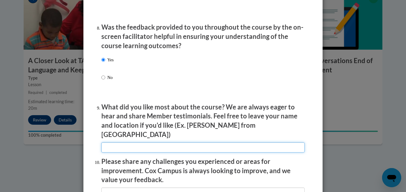
click at [178, 142] on input "textbox" at bounding box center [202, 147] width 203 height 10
type input "i love the videos"
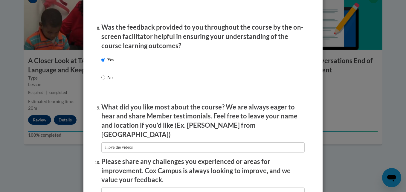
scroll to position [1050, 0]
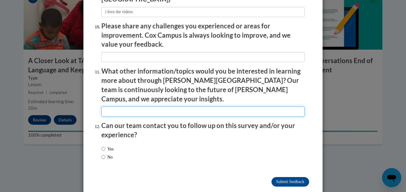
click at [141, 106] on input "textbox" at bounding box center [202, 111] width 203 height 10
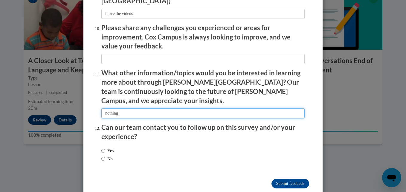
scroll to position [1048, 0]
type input "nothing"
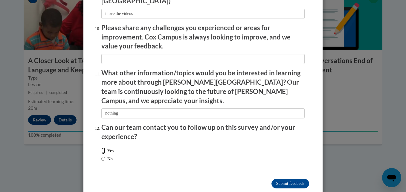
click at [101, 147] on input "Yes" at bounding box center [103, 150] width 4 height 7
radio input "true"
click at [291, 179] on input "Submit feedback" at bounding box center [290, 184] width 38 height 10
